Goal: Information Seeking & Learning: Learn about a topic

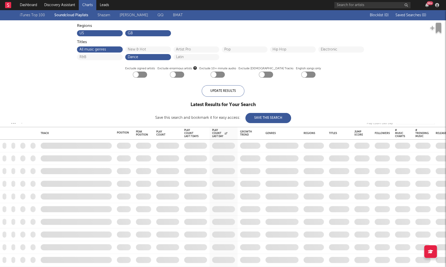
click at [101, 14] on link "Shazam" at bounding box center [104, 15] width 13 height 6
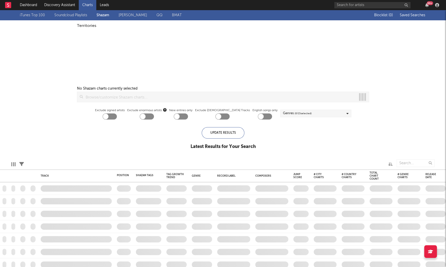
checkbox input "true"
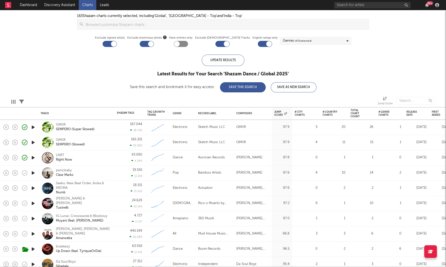
click at [34, 173] on icon "button" at bounding box center [33, 173] width 5 height 6
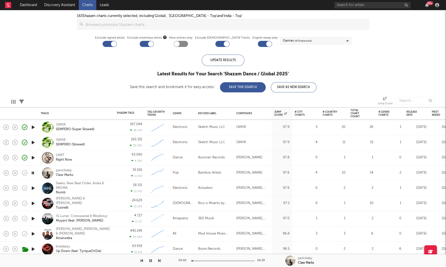
click at [34, 188] on icon "button" at bounding box center [33, 188] width 5 height 6
click at [67, 185] on div "Seeko, New Beat Order, Anika & KROMA" at bounding box center [83, 186] width 55 height 9
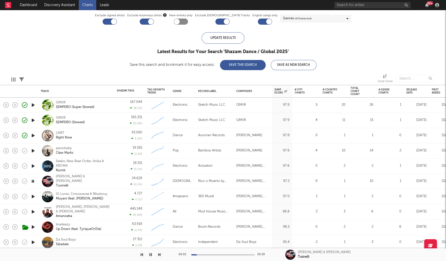
click at [38, 196] on div "IG Lunar, Crosswavee & Blissbouy Muyani (feat. Rendie gaga)" at bounding box center [76, 196] width 76 height 15
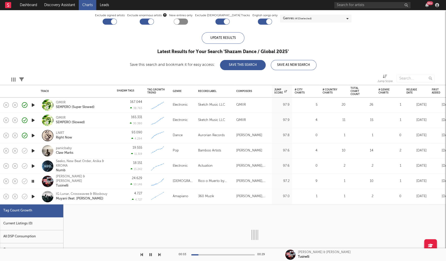
click at [33, 195] on icon "button" at bounding box center [33, 196] width 5 height 6
select select "1w"
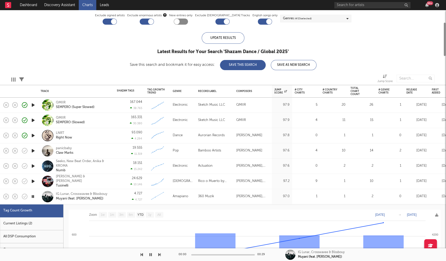
click at [122, 200] on div "4.727 4.727" at bounding box center [129, 196] width 25 height 15
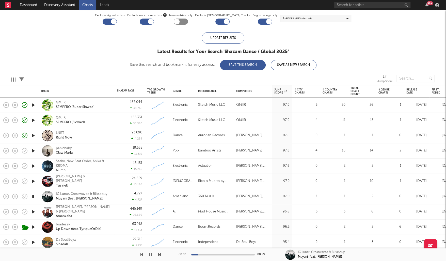
click at [243, 254] on div at bounding box center [223, 254] width 64 height 1
click at [87, 195] on div "IG Lunar, Crosswavee & Blissbouy" at bounding box center [82, 194] width 52 height 5
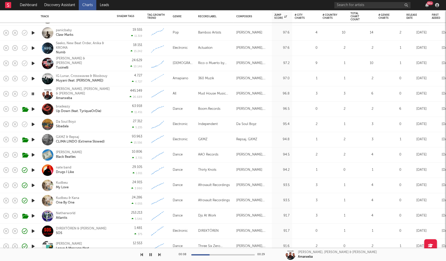
click at [33, 123] on icon "button" at bounding box center [33, 124] width 5 height 6
click at [348, 0] on div "99 +" at bounding box center [388, 5] width 107 height 10
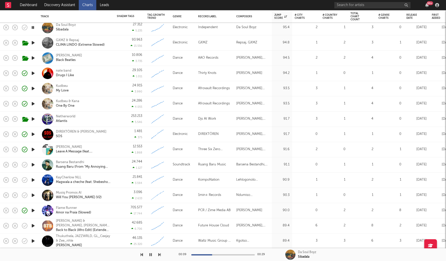
click at [35, 179] on icon "button" at bounding box center [33, 180] width 5 height 6
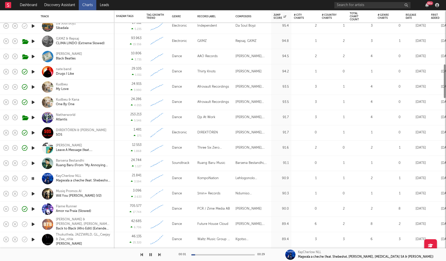
click at [35, 192] on icon "button" at bounding box center [33, 194] width 5 height 6
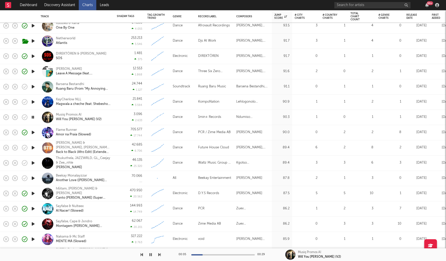
click at [36, 178] on icon "button" at bounding box center [33, 178] width 5 height 6
click at [68, 175] on div "Beekay Monalayzzar" at bounding box center [83, 176] width 55 height 5
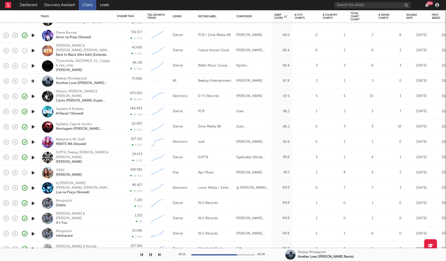
click at [35, 172] on icon "button" at bounding box center [33, 173] width 5 height 6
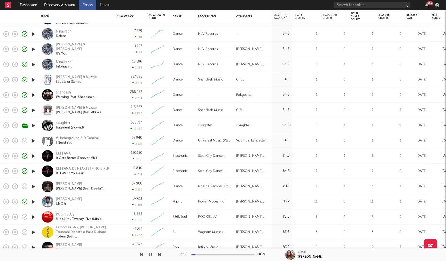
click at [33, 140] on icon "button" at bounding box center [33, 141] width 5 height 6
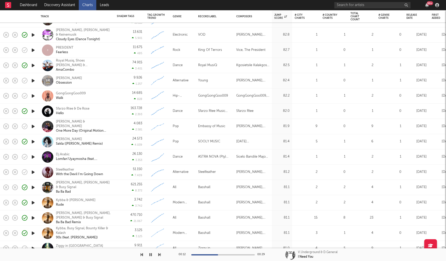
click at [34, 158] on icon "button" at bounding box center [33, 157] width 5 height 6
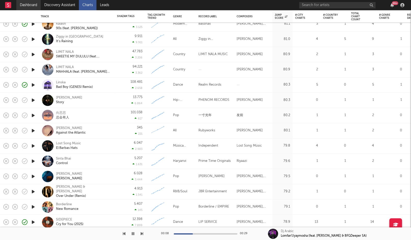
click at [28, 5] on link "Dashboard" at bounding box center [28, 5] width 24 height 10
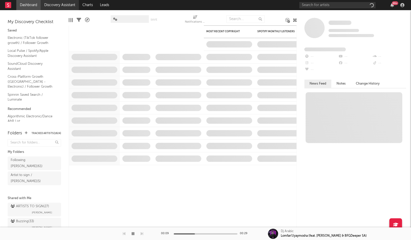
click at [48, 5] on link "Discovery Assistant" at bounding box center [60, 5] width 38 height 10
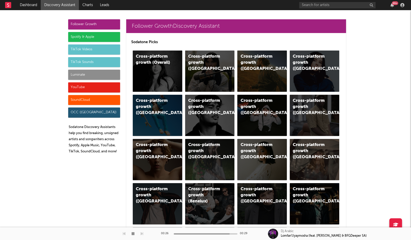
click at [95, 52] on div "TikTok Videos" at bounding box center [94, 49] width 52 height 10
click at [97, 50] on div "TikTok Videos" at bounding box center [94, 49] width 52 height 10
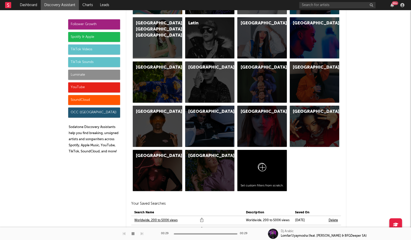
scroll to position [1830, 0]
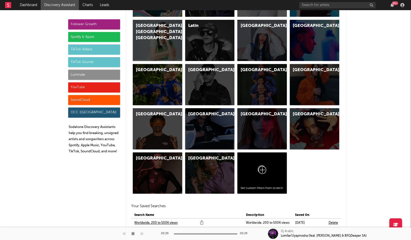
click at [198, 111] on div "[GEOGRAPHIC_DATA]" at bounding box center [205, 114] width 35 height 6
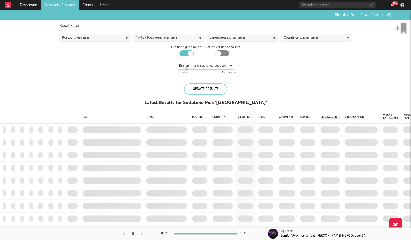
checkbox input "true"
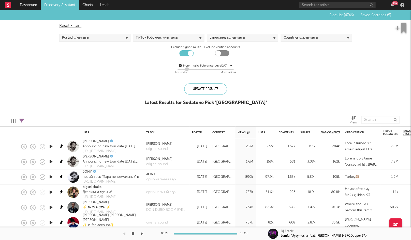
click at [52, 147] on icon "button" at bounding box center [50, 146] width 5 height 6
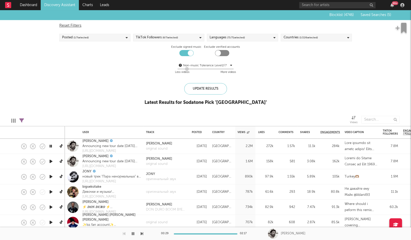
click at [50, 147] on icon "button" at bounding box center [50, 146] width 5 height 6
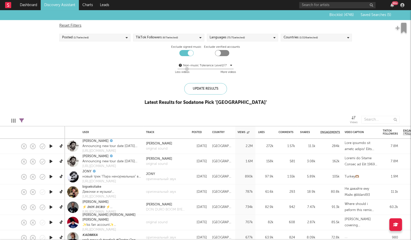
click at [50, 147] on icon "button" at bounding box center [50, 146] width 5 height 6
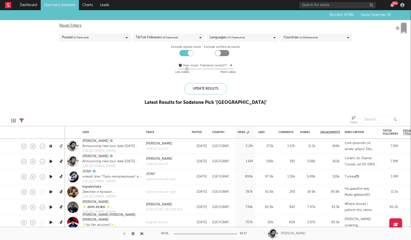
click at [62, 146] on icon at bounding box center [62, 146] width 4 height 4
click at [50, 192] on icon "button" at bounding box center [50, 192] width 5 height 6
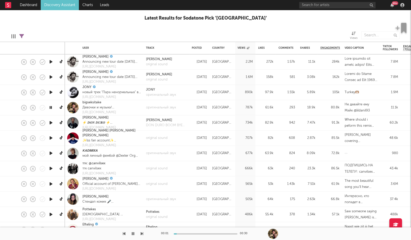
click at [51, 123] on icon "button" at bounding box center [50, 123] width 5 height 6
click at [93, 117] on link "[PERSON_NAME]" at bounding box center [95, 117] width 26 height 5
click at [50, 123] on icon "button" at bounding box center [50, 123] width 5 height 6
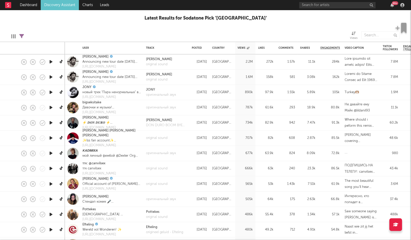
click at [59, 122] on link at bounding box center [61, 122] width 6 height 9
click at [96, 117] on link "[PERSON_NAME]" at bounding box center [95, 117] width 26 height 5
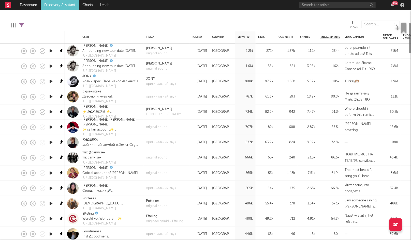
click at [52, 126] on icon "button" at bounding box center [50, 127] width 5 height 6
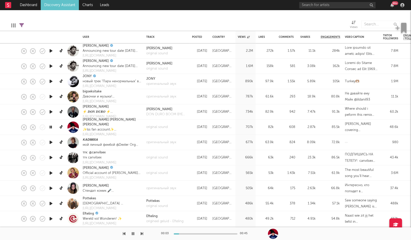
click at [52, 158] on icon "button" at bounding box center [50, 158] width 5 height 6
click at [49, 187] on icon "button" at bounding box center [50, 188] width 5 height 6
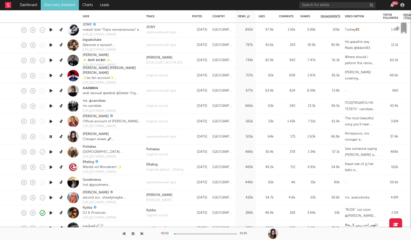
click at [50, 152] on icon "button" at bounding box center [50, 152] width 5 height 6
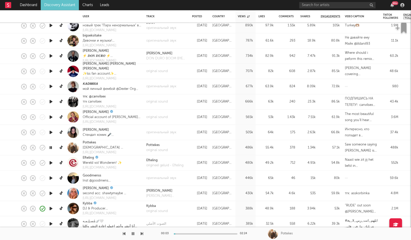
click at [197, 235] on div "00:03 02:24" at bounding box center [205, 234] width 89 height 13
click at [198, 234] on div at bounding box center [206, 233] width 64 height 1
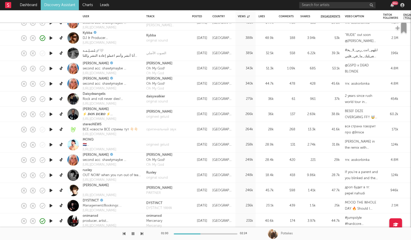
click at [51, 144] on icon "button" at bounding box center [50, 145] width 5 height 6
click at [62, 145] on icon at bounding box center [62, 145] width 4 height 4
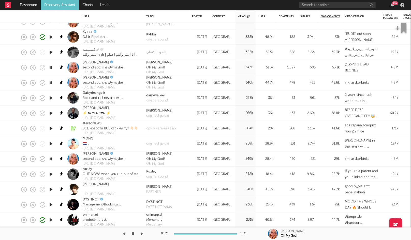
click at [51, 171] on div at bounding box center [51, 174] width 10 height 15
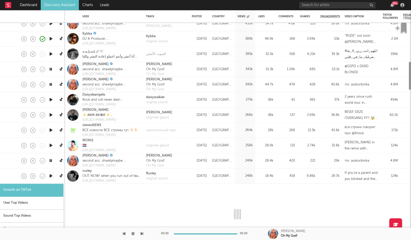
click at [51, 174] on div at bounding box center [51, 176] width 10 height 15
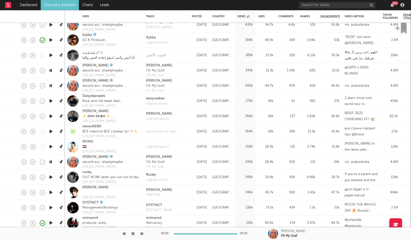
click at [51, 178] on icon "button" at bounding box center [50, 177] width 5 height 6
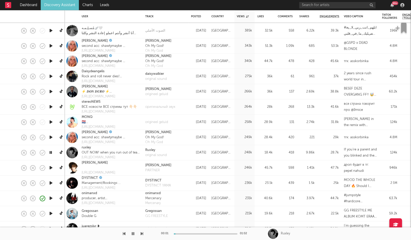
click at [52, 183] on icon "button" at bounding box center [50, 183] width 5 height 6
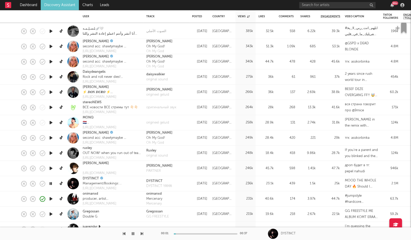
click at [189, 234] on div at bounding box center [206, 233] width 64 height 1
click at [60, 183] on icon at bounding box center [62, 184] width 4 height 4
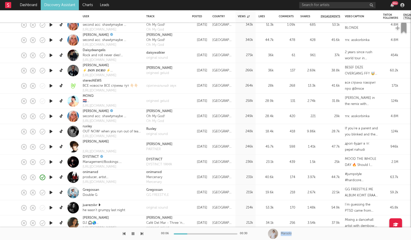
drag, startPoint x: 281, startPoint y: 234, endPoint x: 300, endPoint y: 235, distance: 19.3
click at [300, 235] on div "Marsolo" at bounding box center [345, 234] width 130 height 5
copy div "Marsolo"
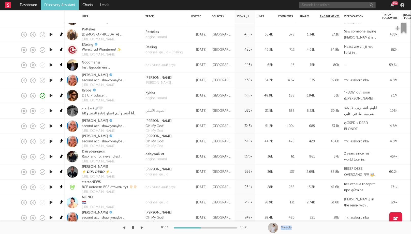
click at [321, 3] on input "text" at bounding box center [337, 5] width 76 height 6
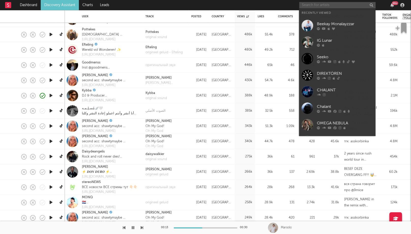
paste input "Marsolo"
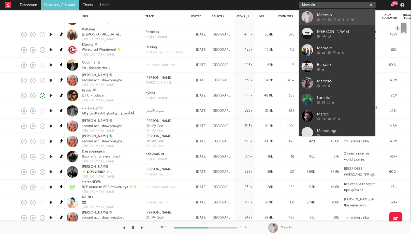
type input "Marsolo"
click at [327, 15] on div "Marsolo" at bounding box center [345, 15] width 56 height 6
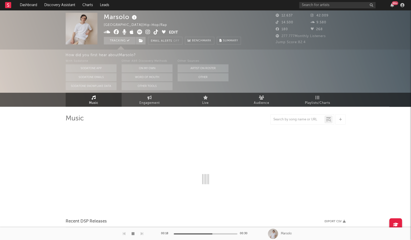
select select "6m"
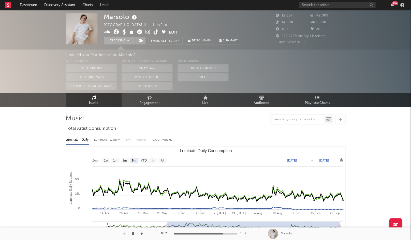
click at [155, 33] on icon at bounding box center [156, 31] width 5 height 5
click at [132, 233] on icon "button" at bounding box center [133, 234] width 3 height 4
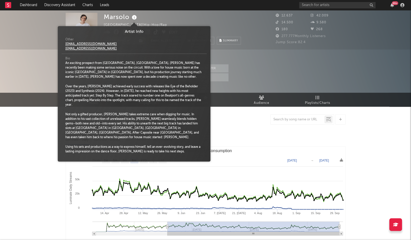
click at [132, 17] on icon at bounding box center [134, 17] width 7 height 7
drag, startPoint x: 109, startPoint y: 43, endPoint x: 65, endPoint y: 43, distance: 43.7
click at [65, 43] on div "Other maurits@peoplesagency.nl promo@marsolomusic.com" at bounding box center [134, 44] width 145 height 19
copy link "maurits@peoplesagency.nl"
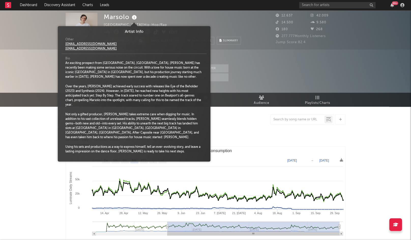
click at [184, 8] on nav "Dashboard Discovery Assistant Charts Leads 99 +" at bounding box center [205, 5] width 411 height 10
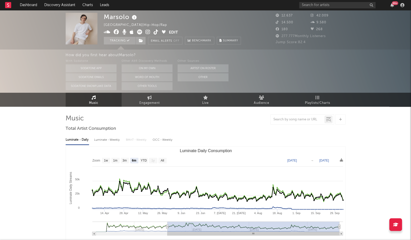
click at [107, 33] on icon at bounding box center [107, 31] width 7 height 5
click at [117, 33] on icon at bounding box center [116, 31] width 5 height 5
click at [152, 32] on span at bounding box center [136, 32] width 65 height 6
click at [151, 32] on span at bounding box center [136, 32] width 65 height 6
click at [150, 31] on icon at bounding box center [147, 31] width 5 height 5
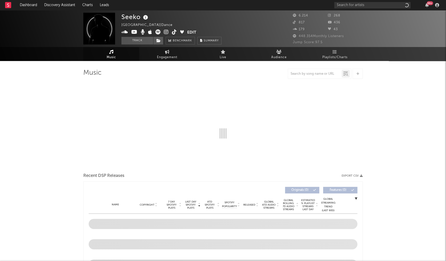
select select "6m"
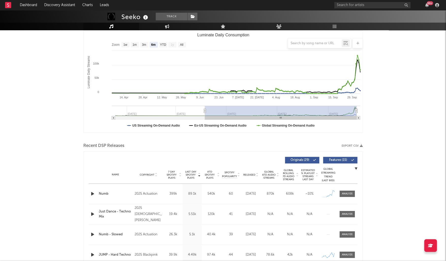
scroll to position [70, 0]
click at [354, 193] on span at bounding box center [347, 193] width 15 height 6
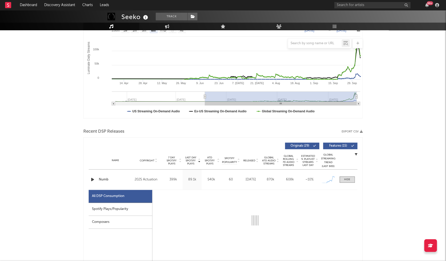
scroll to position [126, 0]
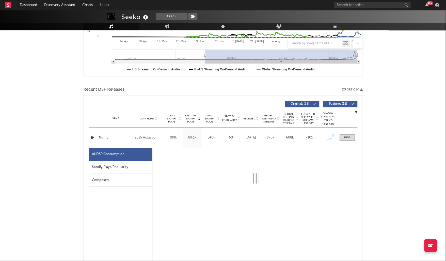
select select "1w"
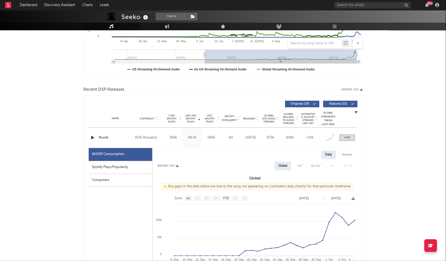
click at [130, 161] on div "Spotify Plays/Popularity" at bounding box center [121, 167] width 64 height 13
select select "1w"
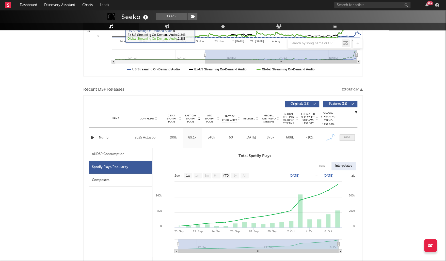
click at [353, 140] on span at bounding box center [347, 138] width 15 height 6
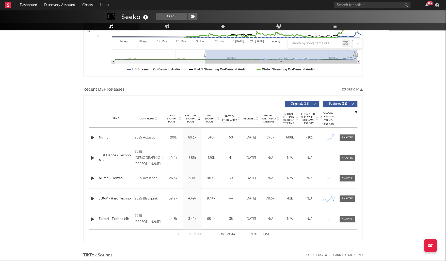
click at [249, 115] on div "Name Copyright Label Album Names Composer Names 7 Day Spotify Plays Last Day Sp…" at bounding box center [223, 119] width 269 height 18
click at [250, 118] on span "Released" at bounding box center [250, 118] width 12 height 3
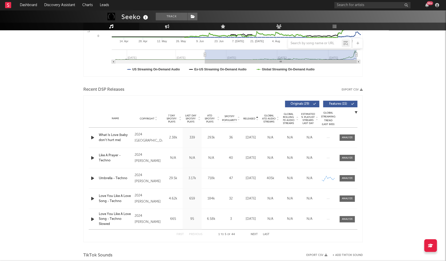
click at [250, 118] on span "Released" at bounding box center [250, 118] width 12 height 3
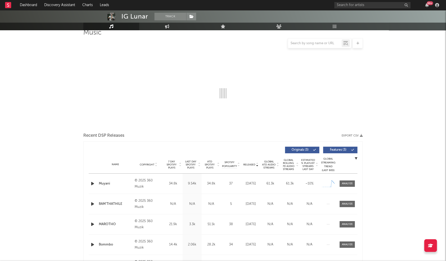
scroll to position [41, 0]
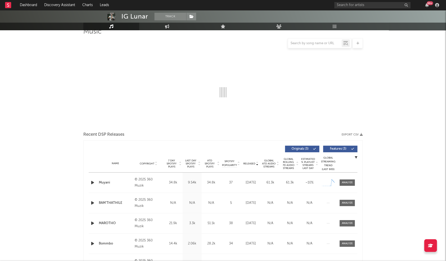
click at [190, 170] on div "Name Copyright Label Album Names Composer Names 7 Day Spotify Plays Last Day Sp…" at bounding box center [223, 164] width 269 height 18
click at [191, 164] on span "Last Day Spotify Plays" at bounding box center [190, 163] width 13 height 9
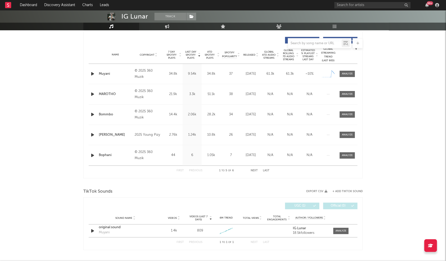
scroll to position [151, 0]
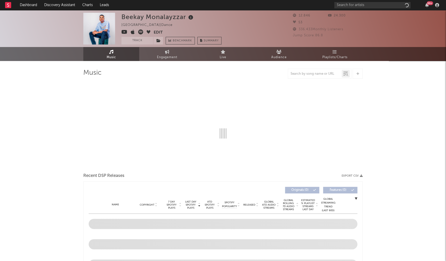
select select "6m"
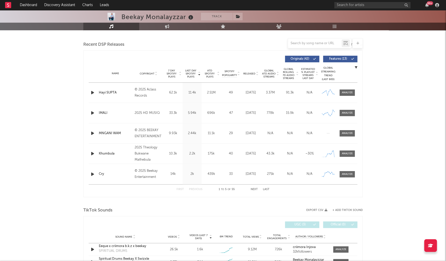
scroll to position [172, 0]
click at [186, 73] on span "Last Day Spotify Plays" at bounding box center [190, 73] width 13 height 9
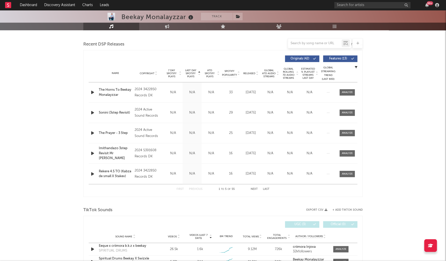
click at [190, 72] on span "Last Day Spotify Plays" at bounding box center [190, 73] width 13 height 9
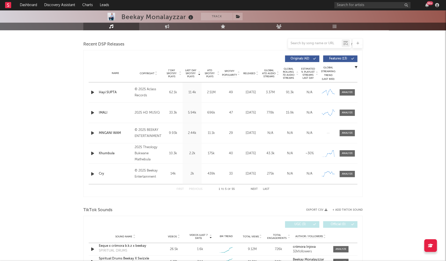
click at [253, 189] on button "Next" at bounding box center [254, 189] width 7 height 3
click at [318, 42] on input "text" at bounding box center [315, 43] width 54 height 4
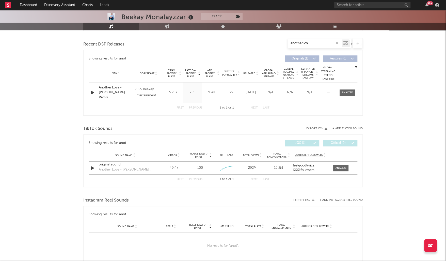
type input "another love"
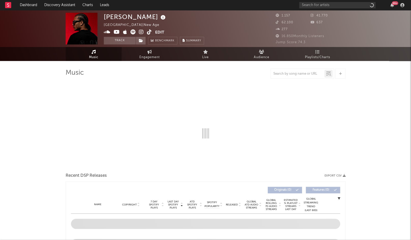
select select "1w"
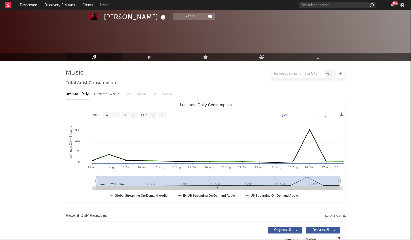
scroll to position [120, 0]
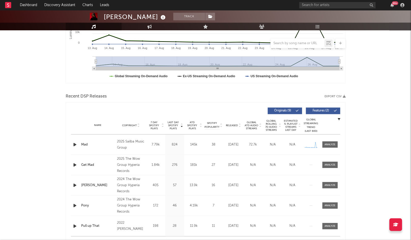
click at [173, 123] on span "Last Day Spotify Plays" at bounding box center [172, 125] width 13 height 9
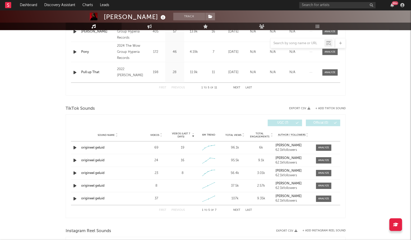
scroll to position [273, 0]
click at [234, 135] on span "Total Views" at bounding box center [233, 135] width 16 height 3
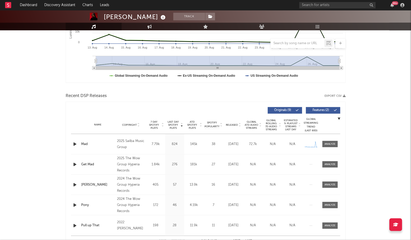
scroll to position [141, 0]
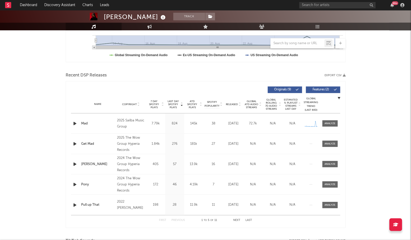
click at [230, 103] on span "Released" at bounding box center [232, 104] width 12 height 3
click at [230, 106] on div "Name Copyright Label Album Names Composer Names 7 Day Spotify Plays Last Day Sp…" at bounding box center [205, 105] width 269 height 18
click at [77, 123] on icon "button" at bounding box center [74, 123] width 5 height 6
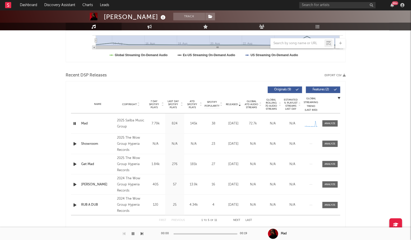
scroll to position [138, 0]
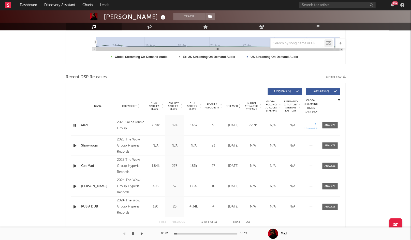
click at [217, 234] on div at bounding box center [206, 233] width 64 height 1
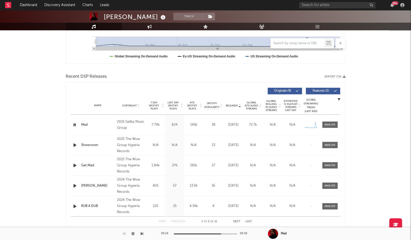
click at [72, 147] on icon "button" at bounding box center [74, 145] width 5 height 6
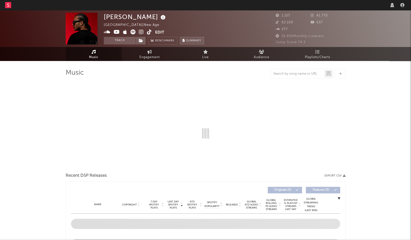
select select "1w"
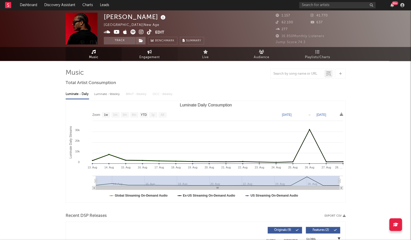
click at [167, 57] on link "Engagement" at bounding box center [150, 54] width 56 height 14
select select "1w"
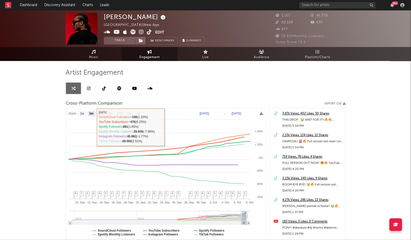
click at [103, 114] on text "3m" at bounding box center [101, 114] width 4 height 4
select select "3m"
type input "[DATE]"
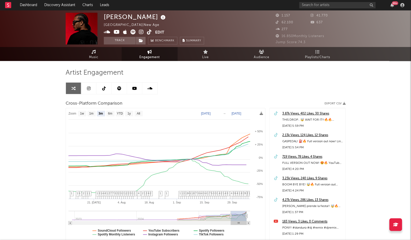
select select "3m"
